Goal: Find contact information: Find contact information

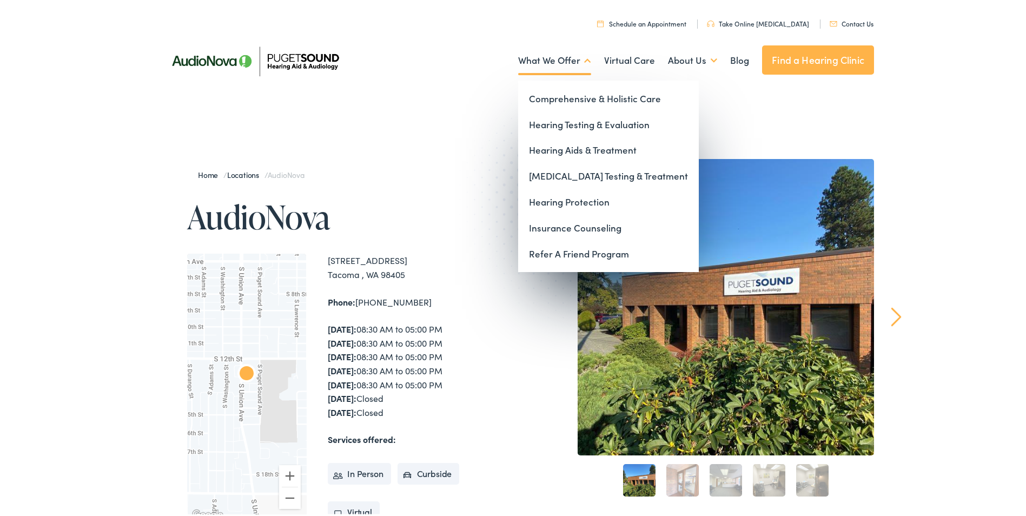
click at [572, 56] on link "What We Offer" at bounding box center [554, 58] width 73 height 40
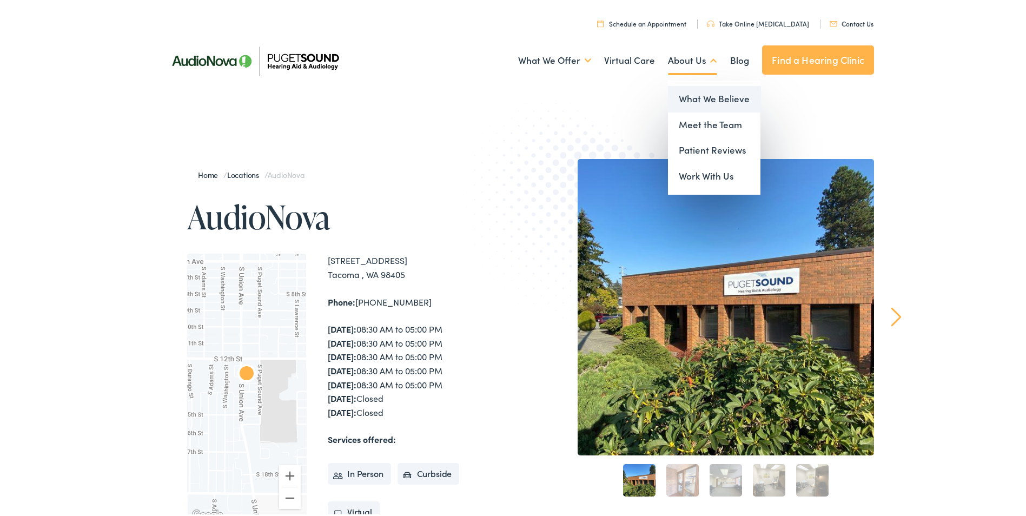
click at [697, 90] on link "What We Believe" at bounding box center [714, 97] width 92 height 26
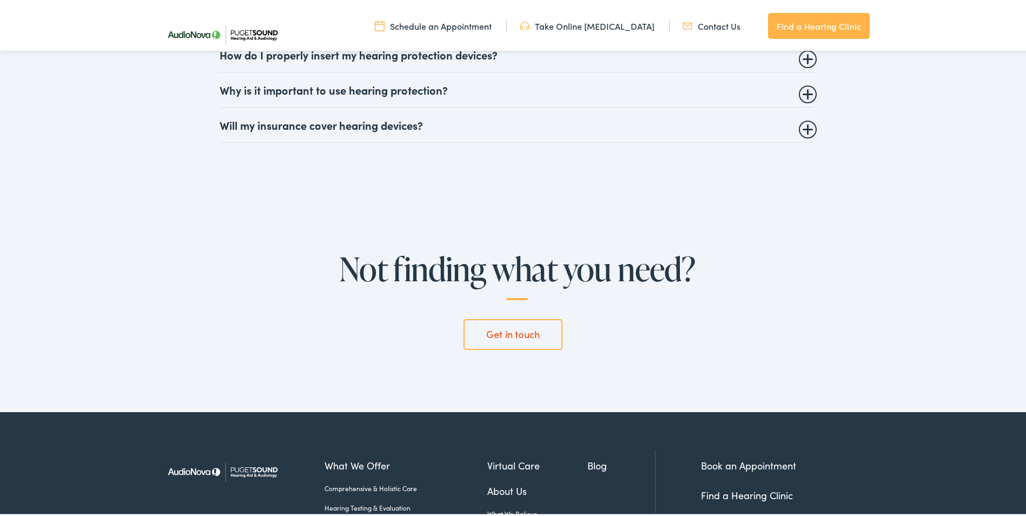
scroll to position [2982, 0]
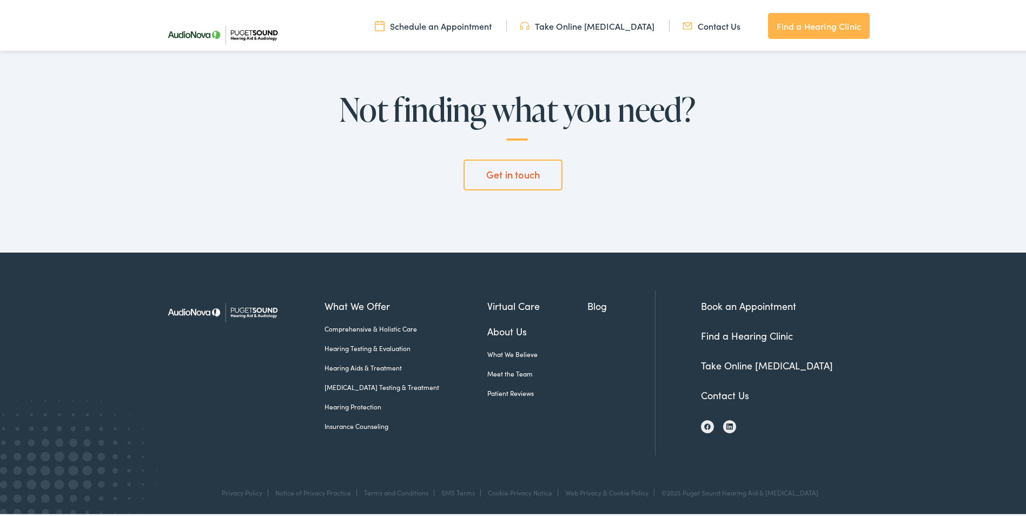
click at [731, 389] on link "Contact Us" at bounding box center [725, 393] width 48 height 14
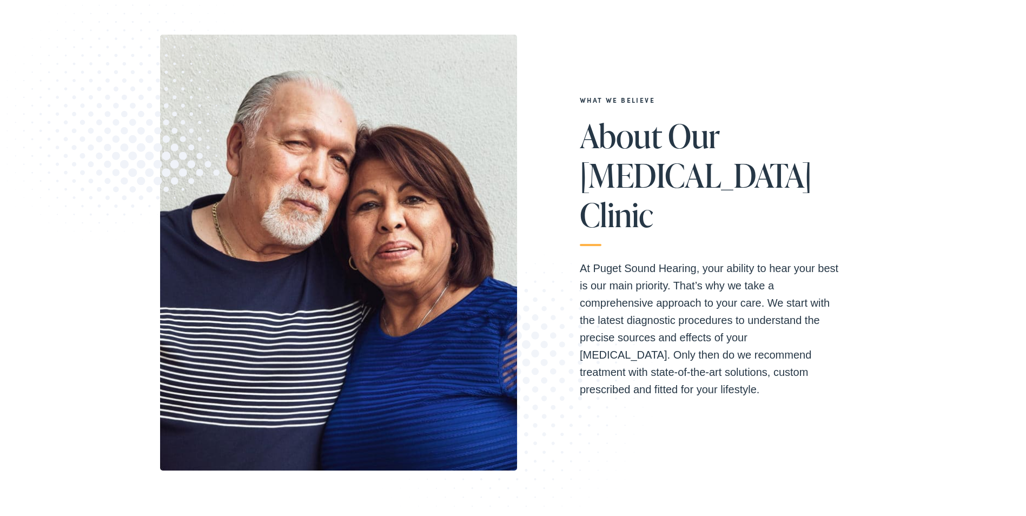
scroll to position [162, 0]
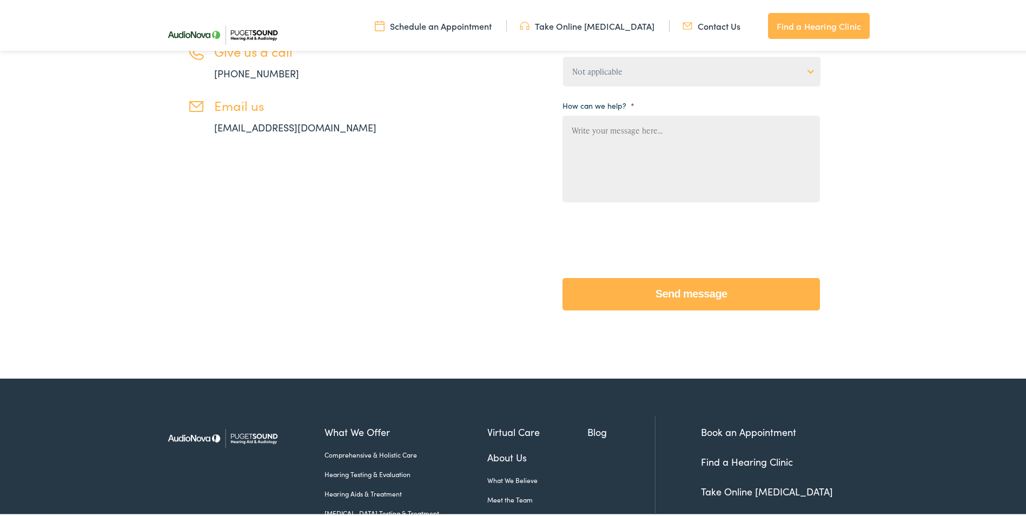
scroll to position [457, 0]
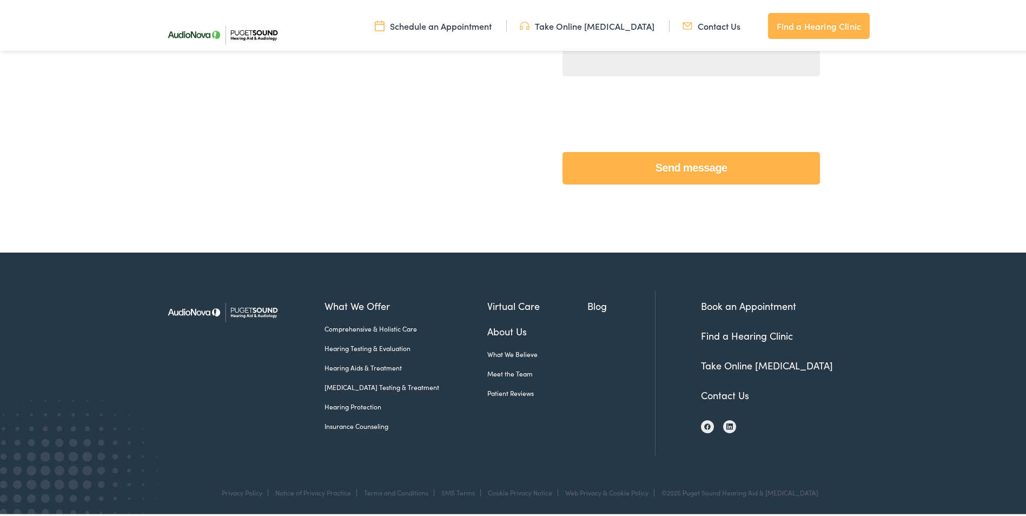
click at [248, 311] on img at bounding box center [222, 310] width 124 height 44
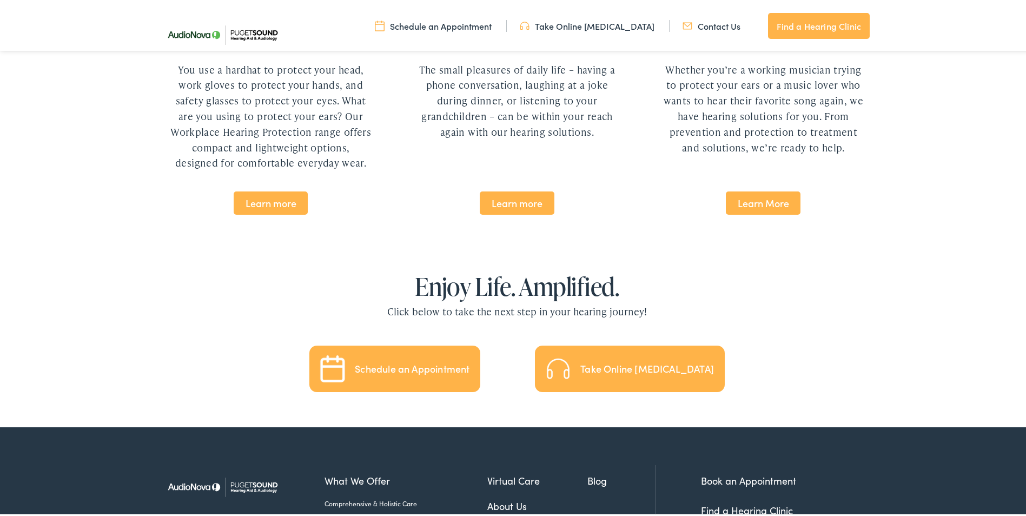
scroll to position [2225, 0]
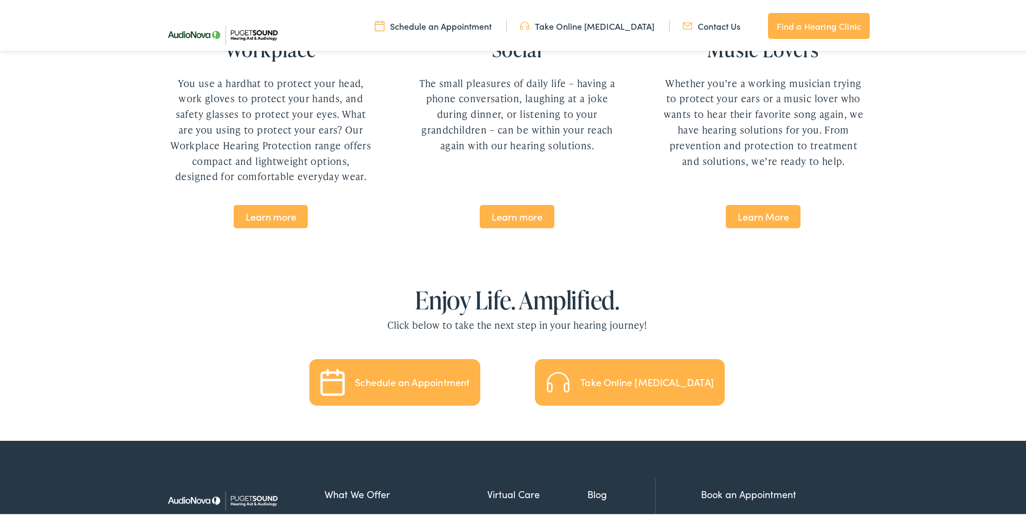
click at [689, 22] on link "Contact Us" at bounding box center [711, 24] width 58 height 12
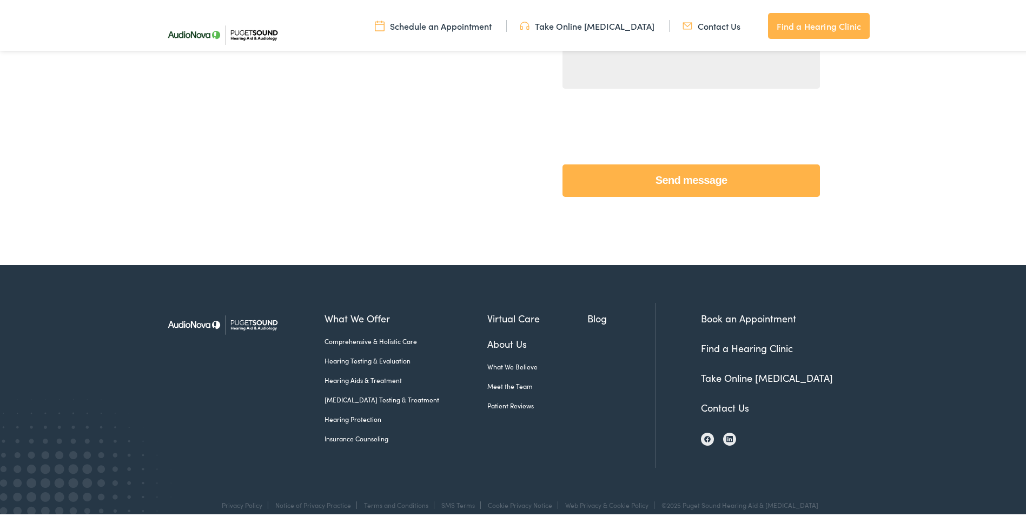
scroll to position [456, 0]
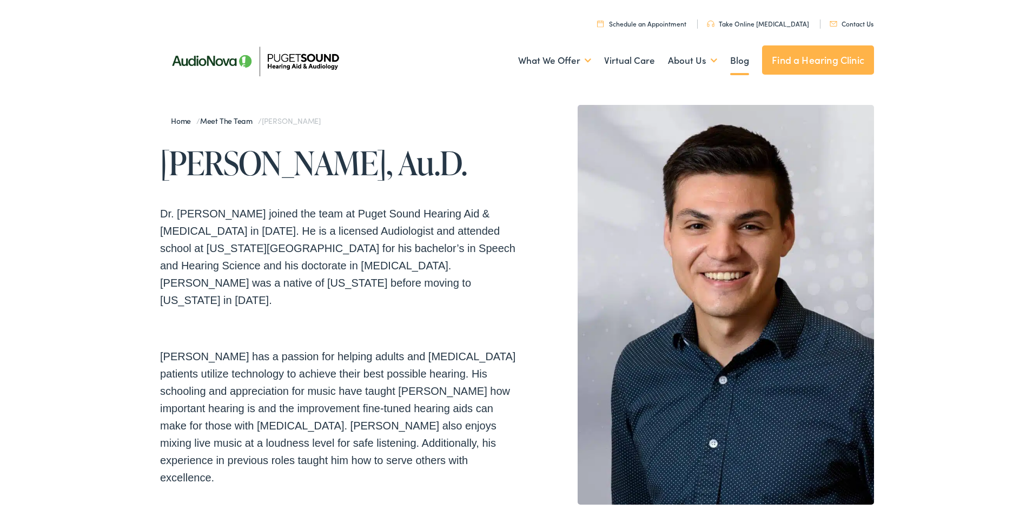
click at [732, 57] on link "Blog" at bounding box center [739, 58] width 19 height 40
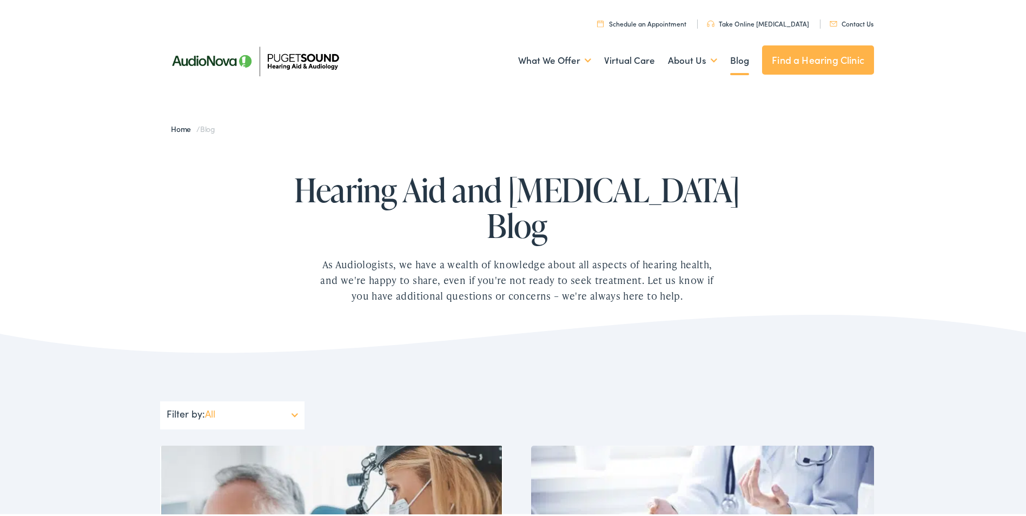
click at [218, 64] on img at bounding box center [254, 58] width 189 height 67
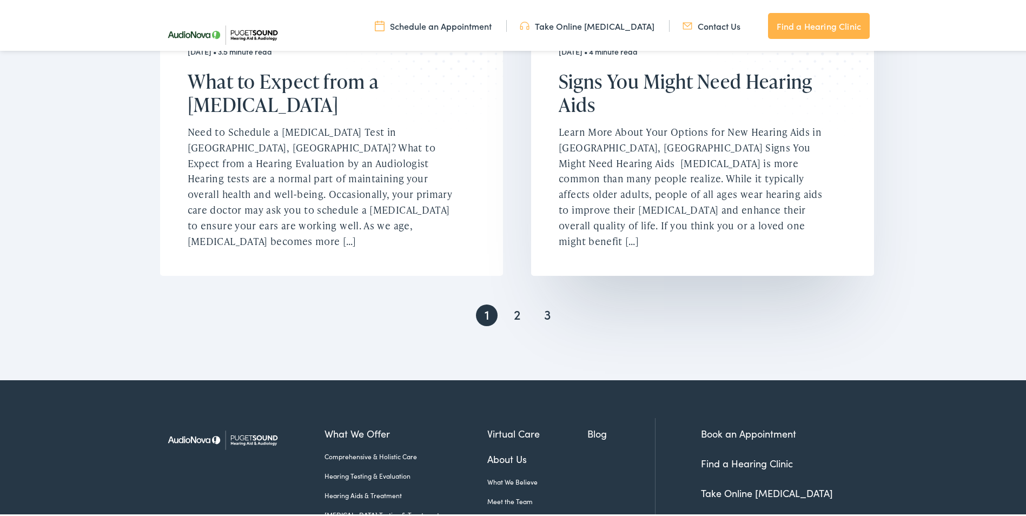
scroll to position [2295, 0]
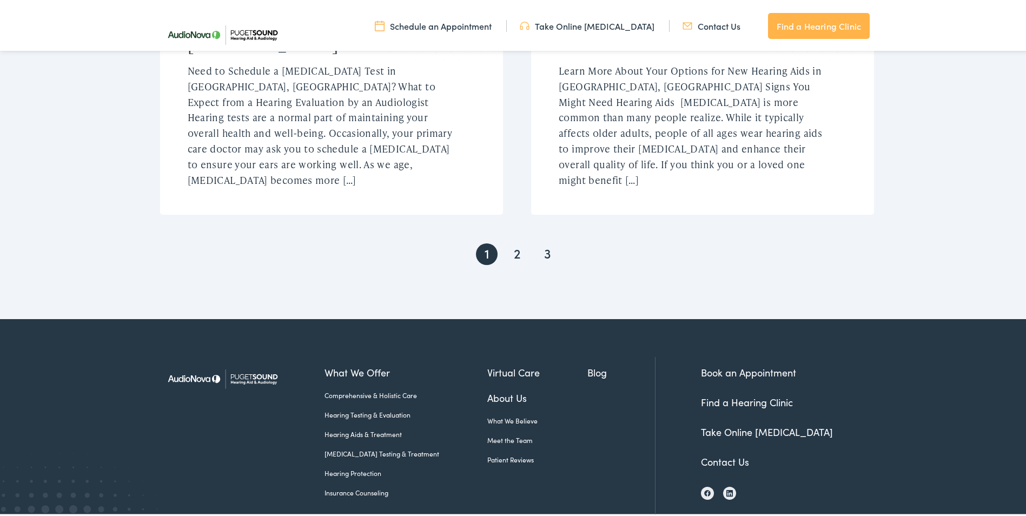
click at [716, 453] on link "Contact Us" at bounding box center [725, 460] width 48 height 14
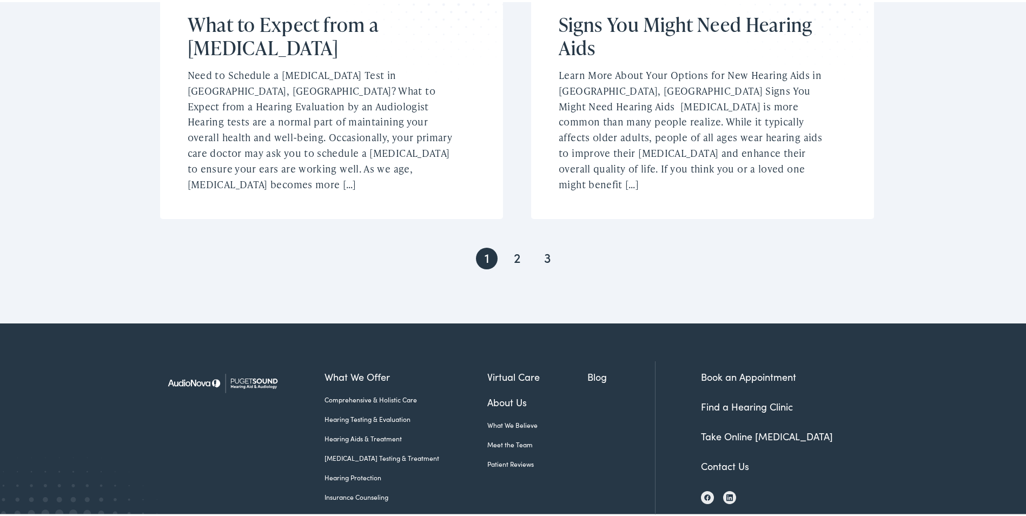
scroll to position [0, 0]
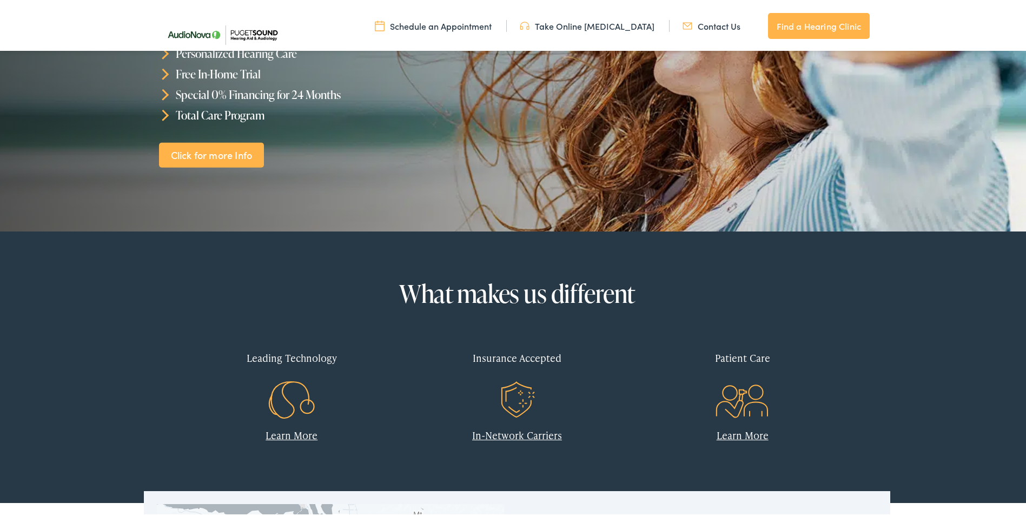
scroll to position [487, 0]
